Goal: Task Accomplishment & Management: Use online tool/utility

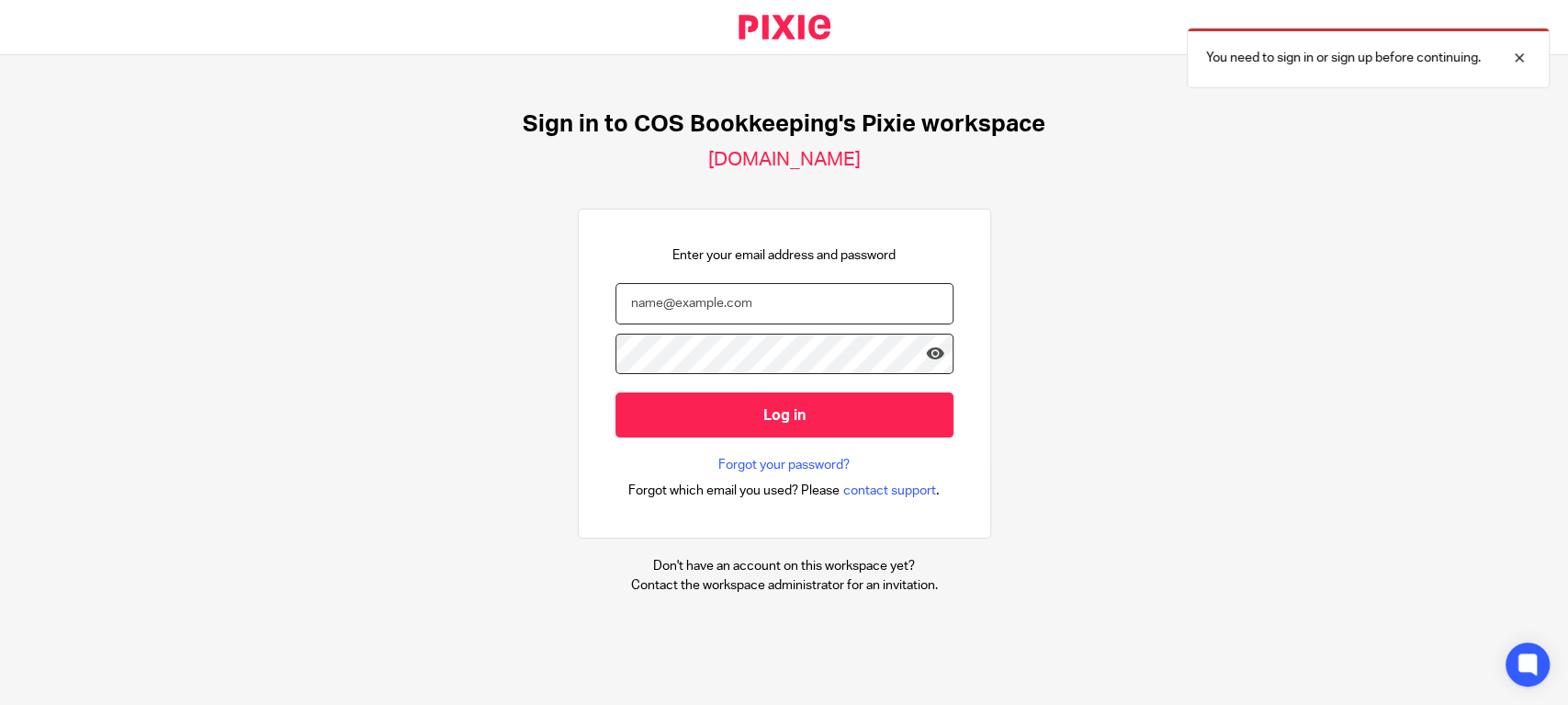
click at [803, 315] on input "email" at bounding box center [784, 304] width 338 height 42
type input "[PERSON_NAME][EMAIL_ADDRESS][DOMAIN_NAME]"
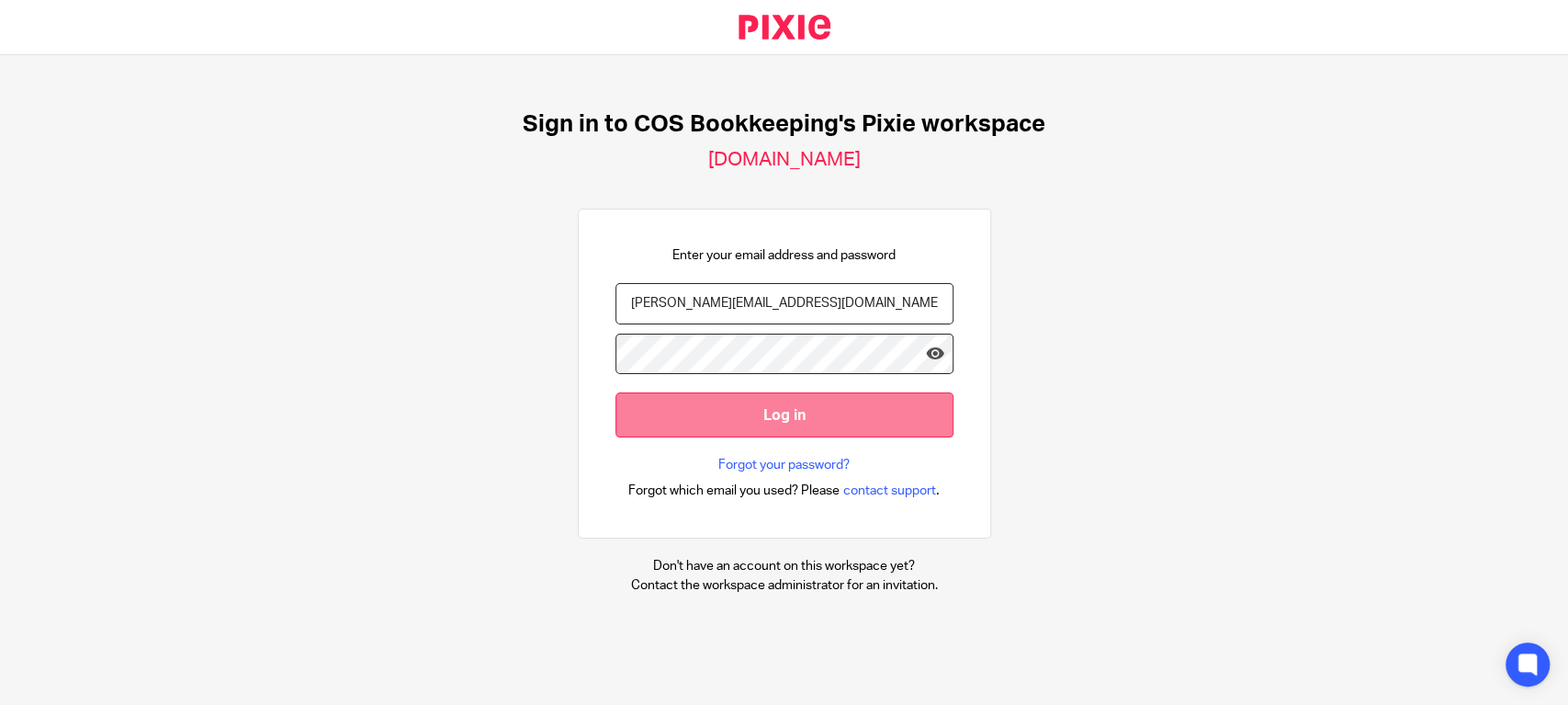
click at [734, 408] on input "Log in" at bounding box center [784, 415] width 338 height 45
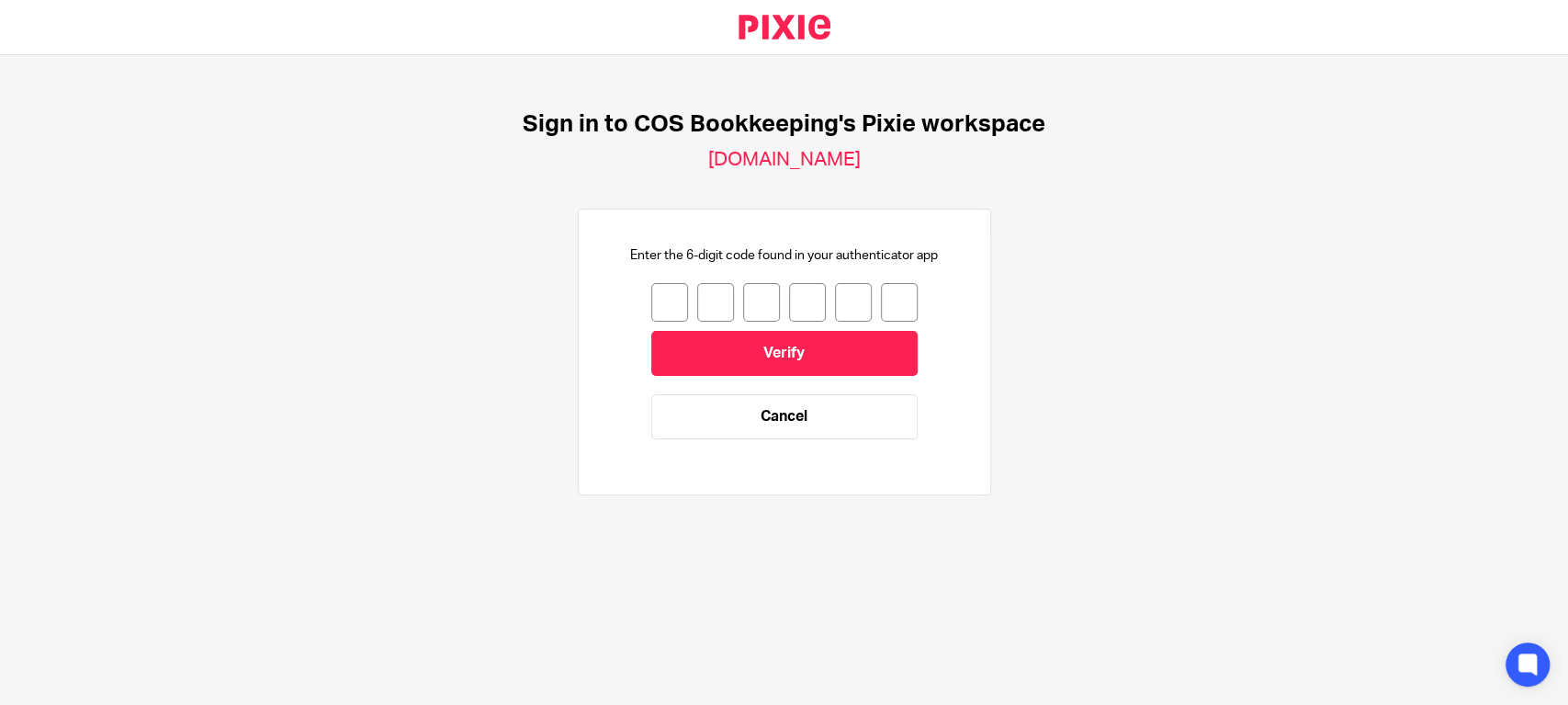
click at [657, 298] on input "number" at bounding box center [670, 302] width 37 height 39
type input "5"
type input "6"
type input "3"
type input "5"
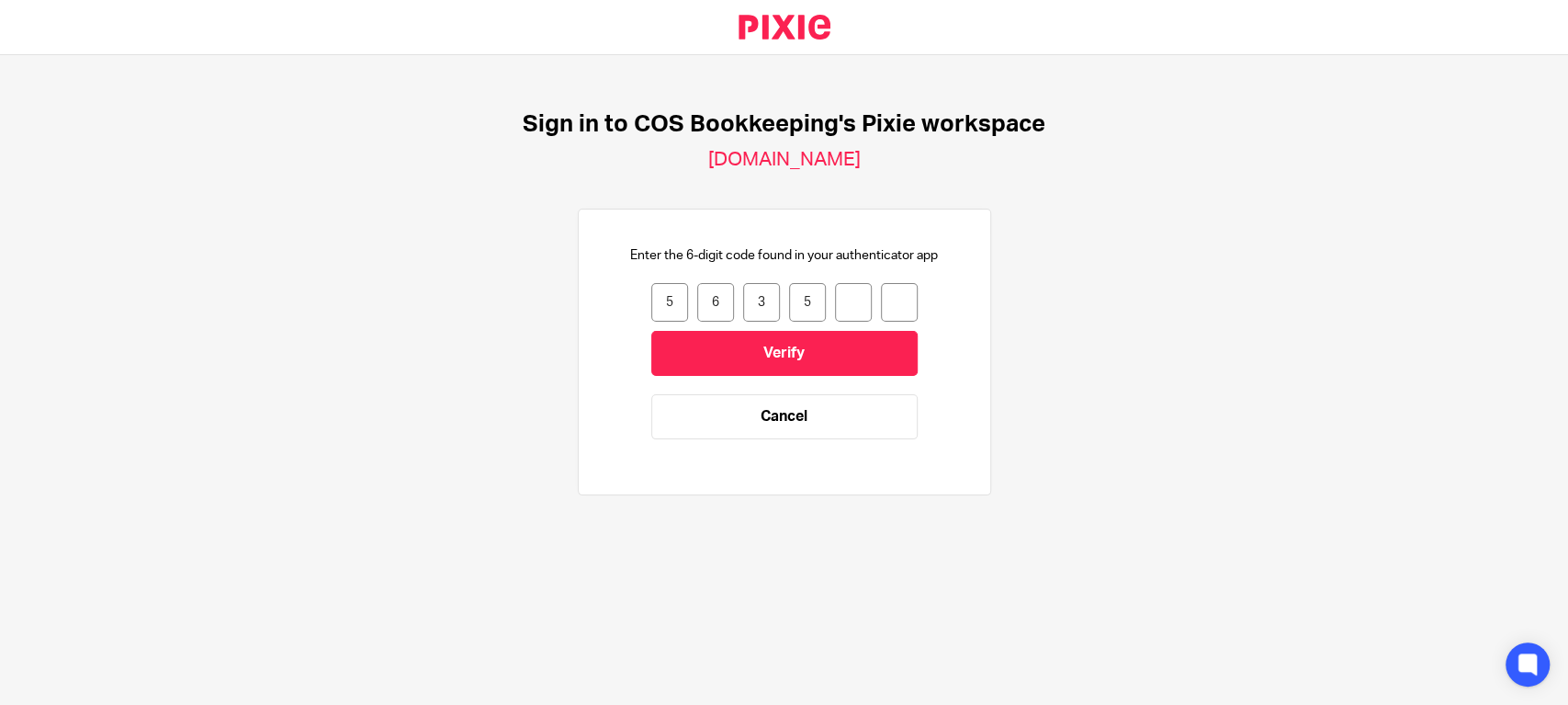
type input "8"
type input "2"
click at [796, 365] on input "Verify" at bounding box center [784, 353] width 266 height 45
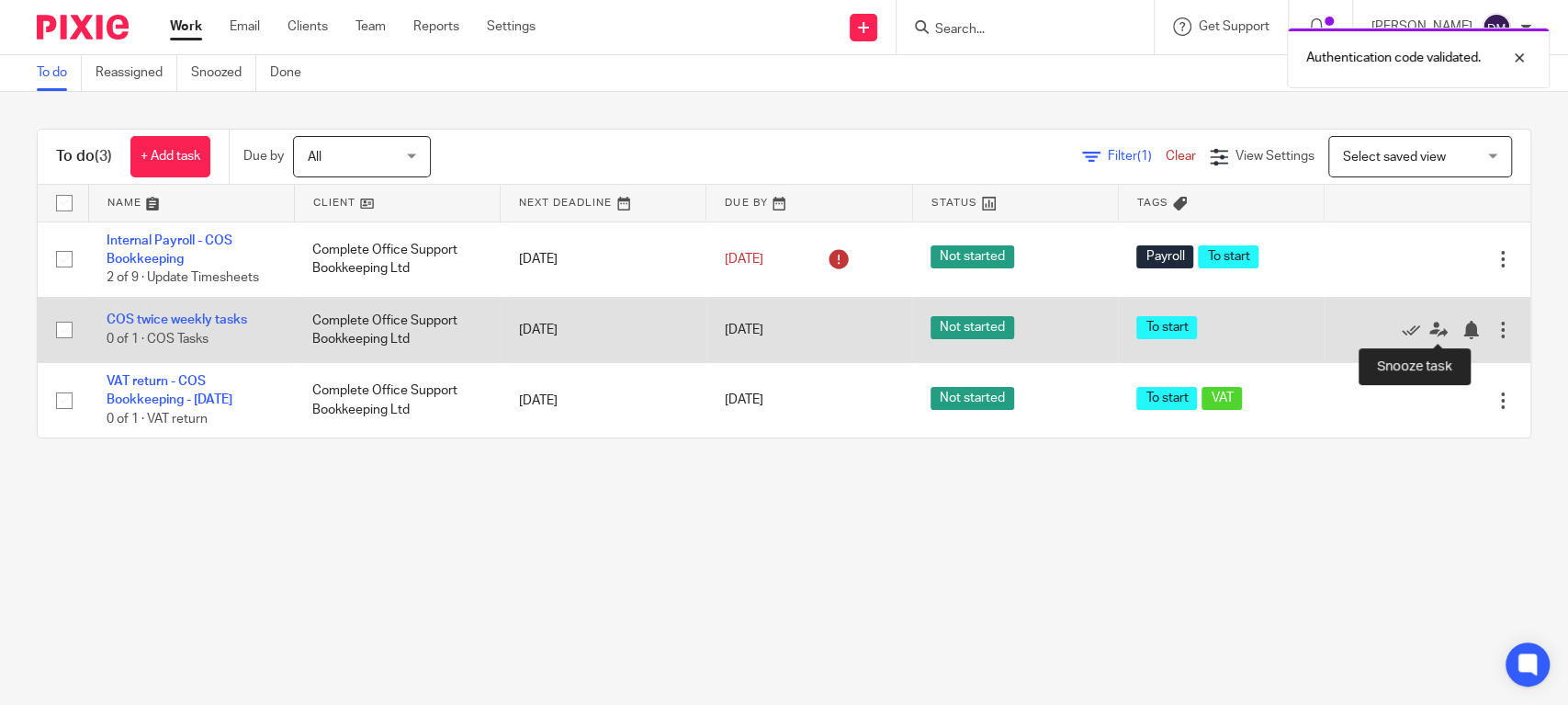
click at [1462, 327] on div at bounding box center [1475, 329] width 27 height 18
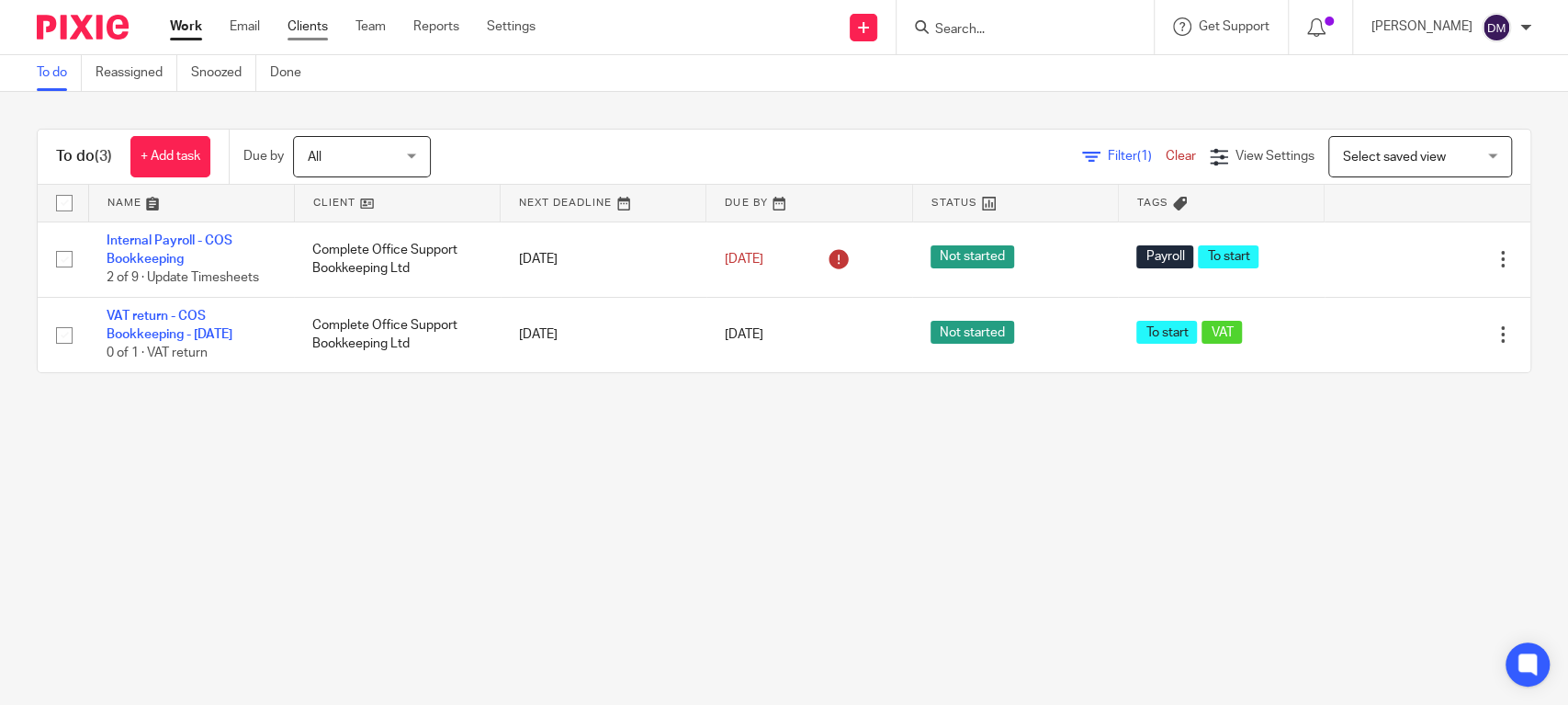
click at [294, 23] on link "Clients" at bounding box center [308, 26] width 41 height 18
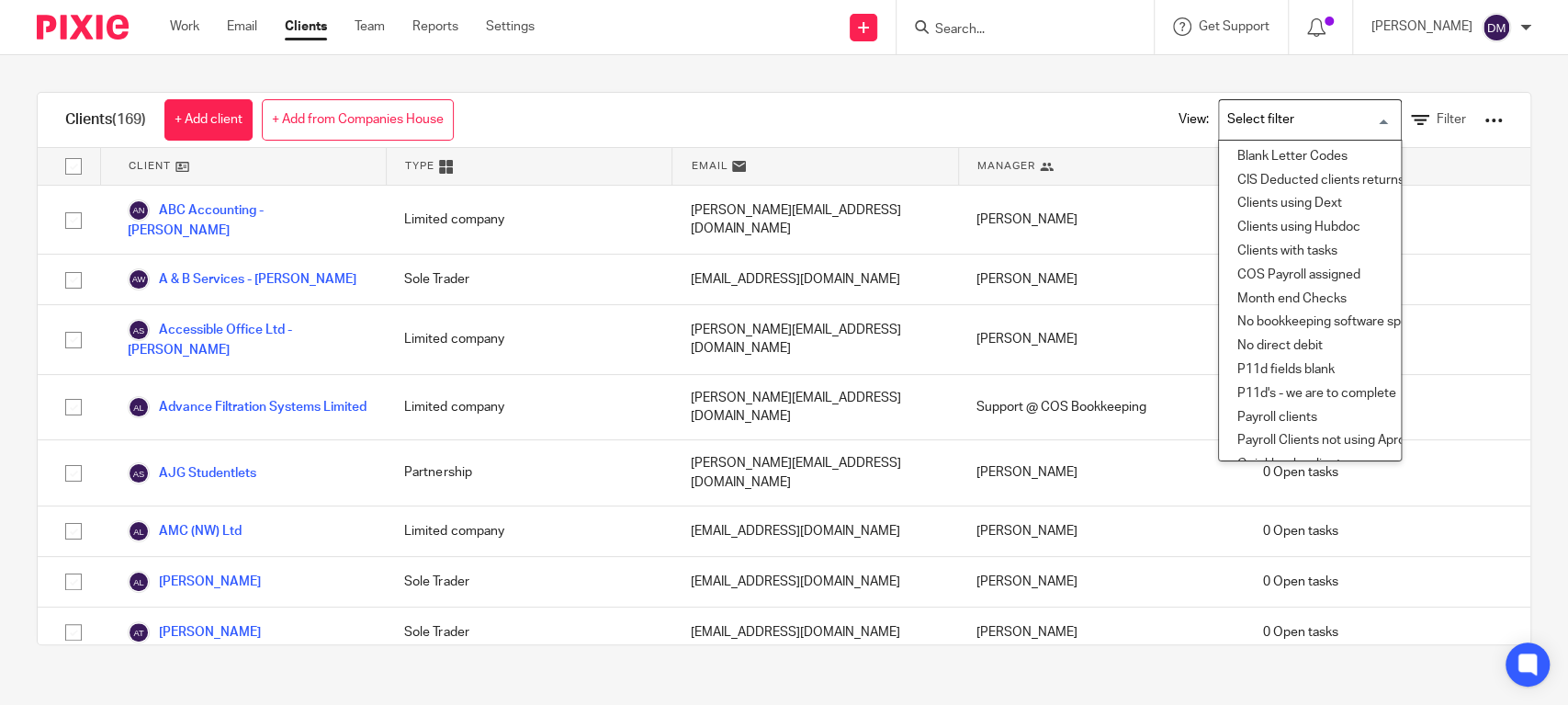
click at [1296, 120] on input "Search for option" at bounding box center [1306, 120] width 170 height 32
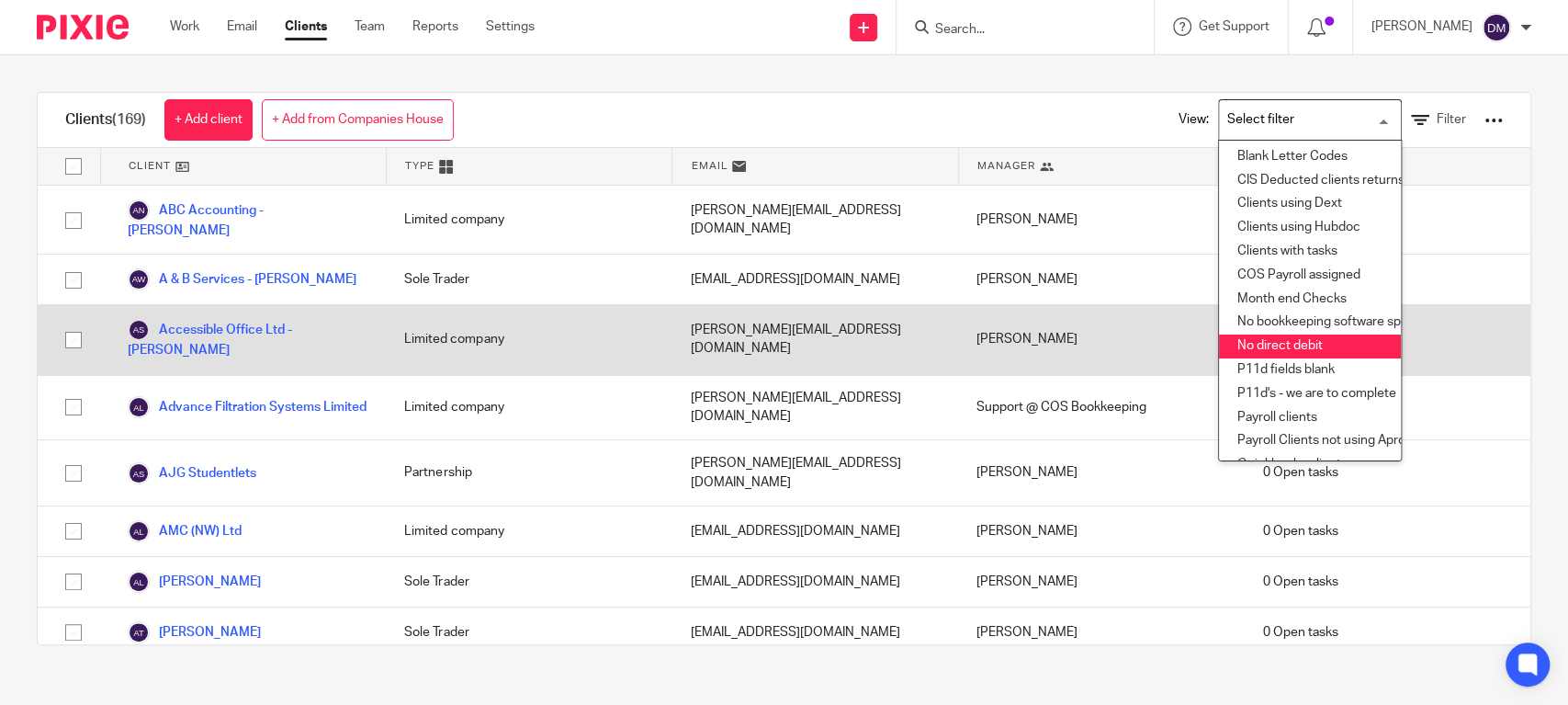
click at [1296, 349] on li "No direct debit" at bounding box center [1310, 346] width 182 height 24
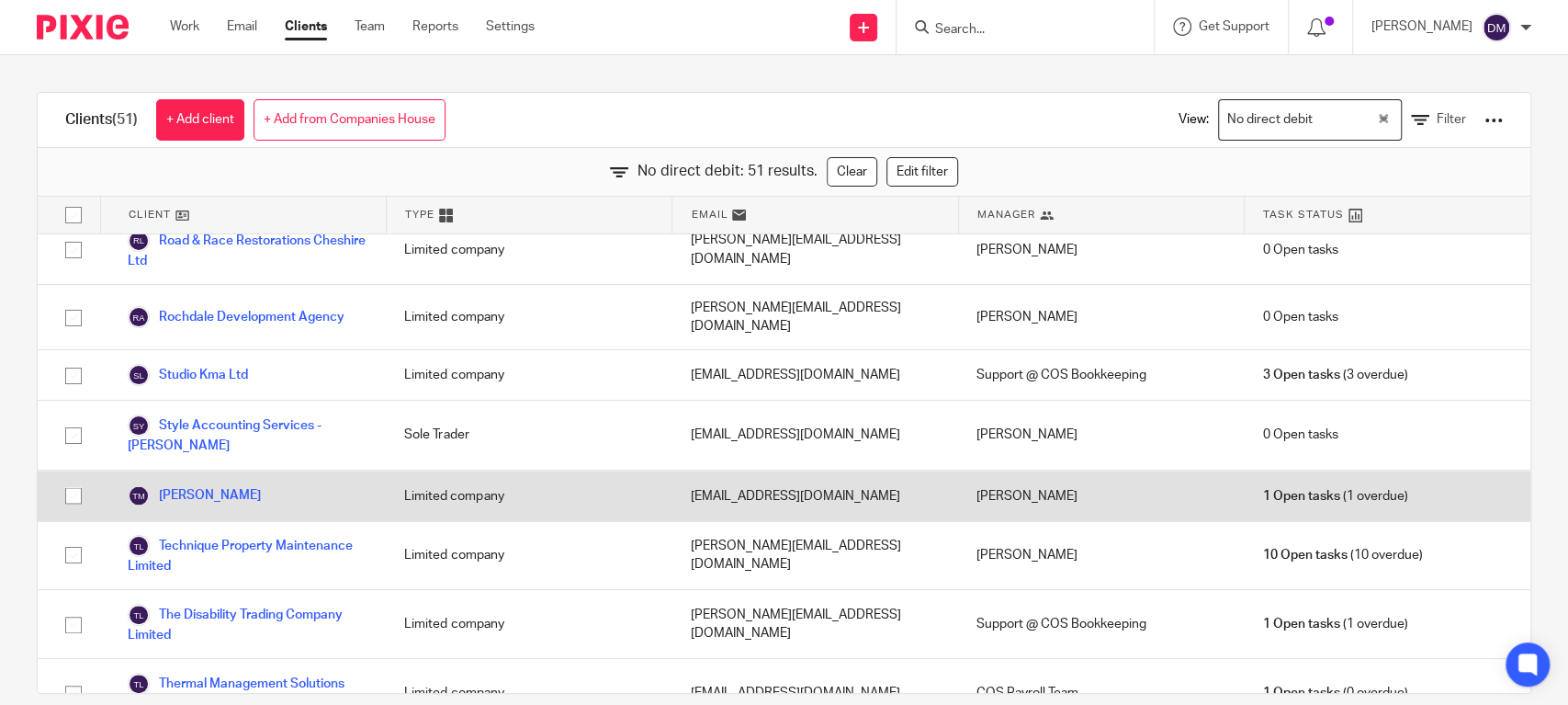
scroll to position [2464, 0]
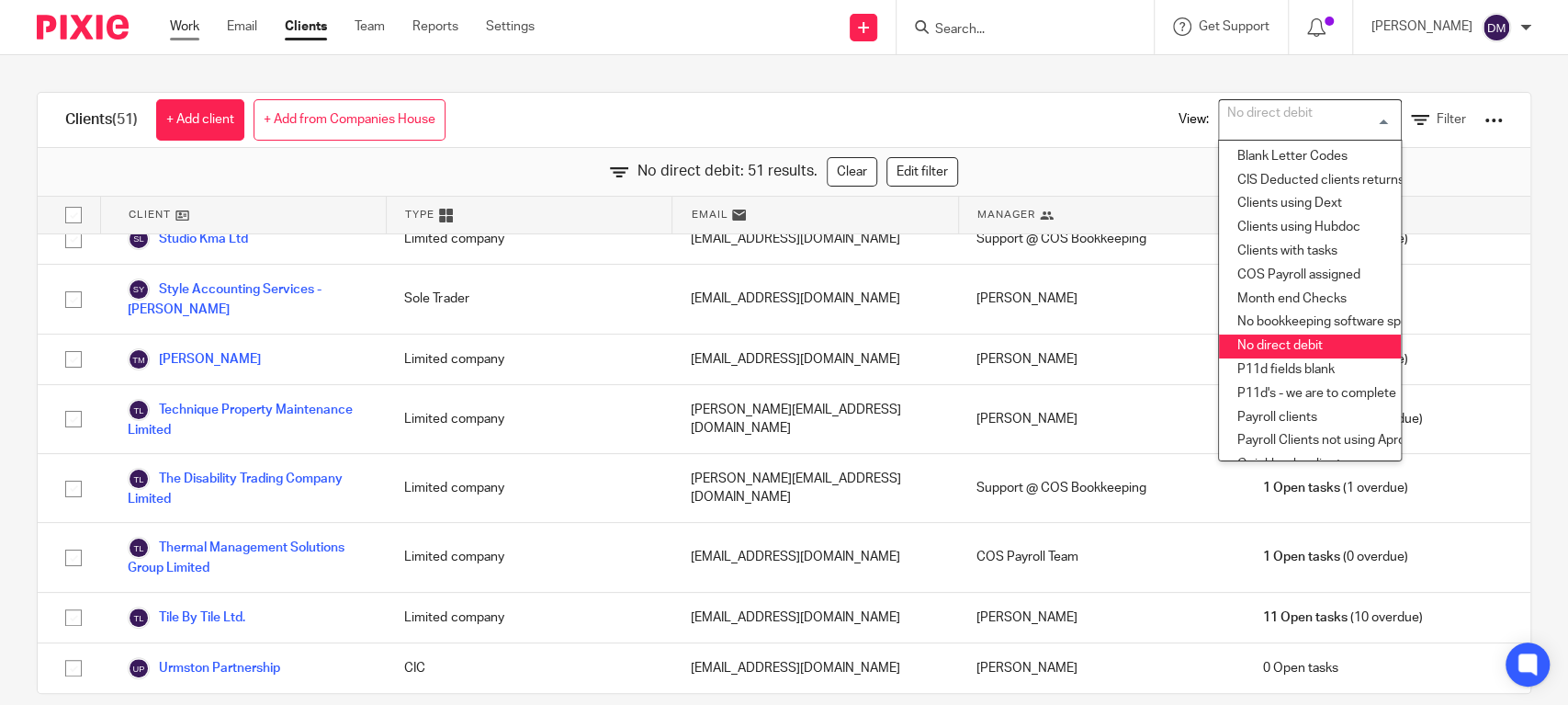
click at [193, 28] on link "Work" at bounding box center [184, 26] width 29 height 18
